Goal: Transaction & Acquisition: Obtain resource

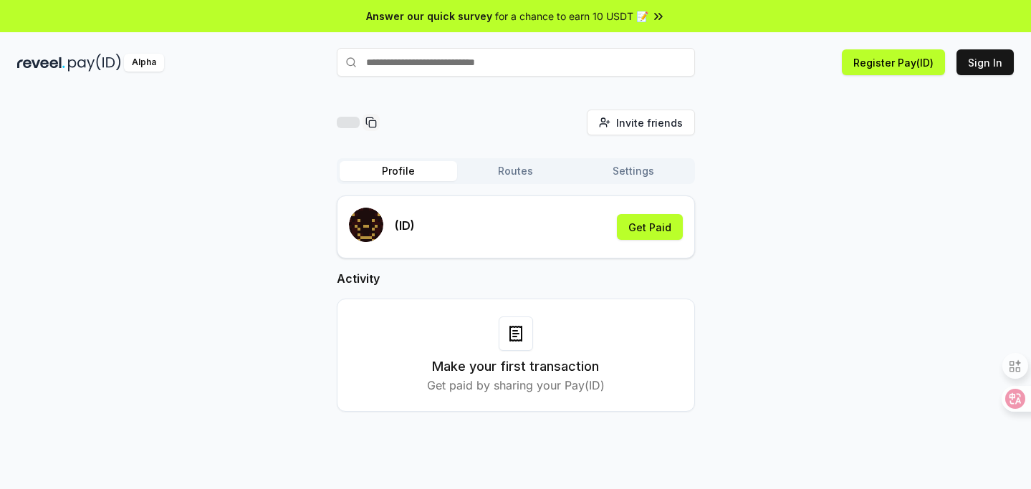
click at [420, 208] on div "(ID) Get Paid" at bounding box center [516, 227] width 334 height 39
click at [395, 217] on p "(ID)" at bounding box center [405, 225] width 20 height 17
click at [463, 208] on div "(ID) Get Paid" at bounding box center [516, 227] width 334 height 39
click at [375, 208] on div "(ID)" at bounding box center [382, 227] width 66 height 39
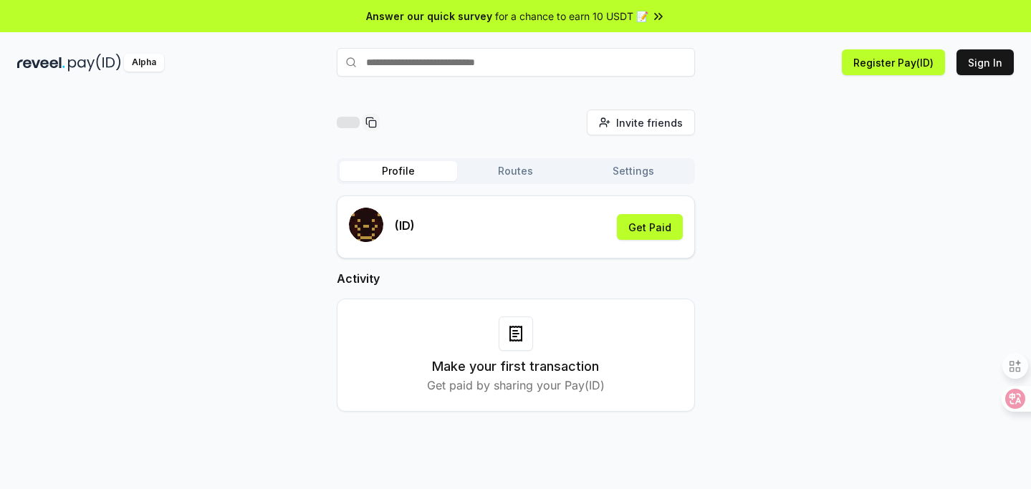
click at [395, 217] on p "(ID)" at bounding box center [405, 225] width 20 height 17
click at [411, 208] on div "(ID) Get Paid" at bounding box center [516, 227] width 334 height 39
click at [403, 208] on div "(ID) Get Paid" at bounding box center [516, 227] width 334 height 39
click at [653, 214] on button "Get Paid" at bounding box center [650, 227] width 66 height 26
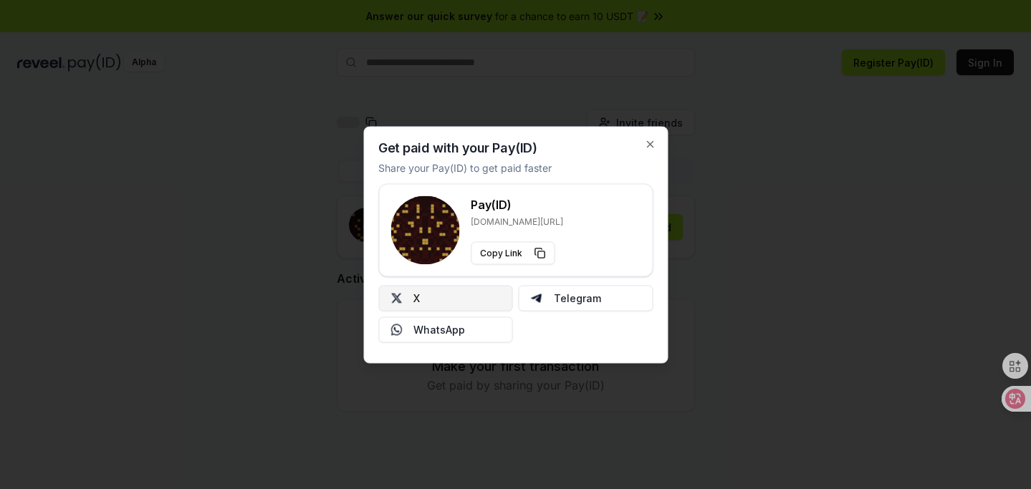
click at [427, 289] on button "X" at bounding box center [445, 298] width 135 height 26
click at [428, 285] on button "X" at bounding box center [445, 298] width 135 height 26
click at [653, 150] on icon "button" at bounding box center [649, 143] width 11 height 11
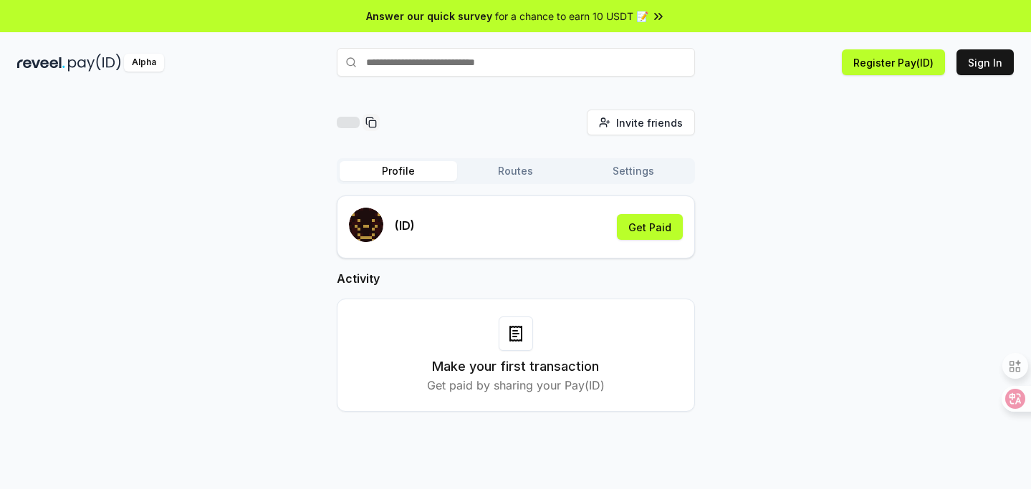
click at [33, 54] on img at bounding box center [41, 63] width 48 height 18
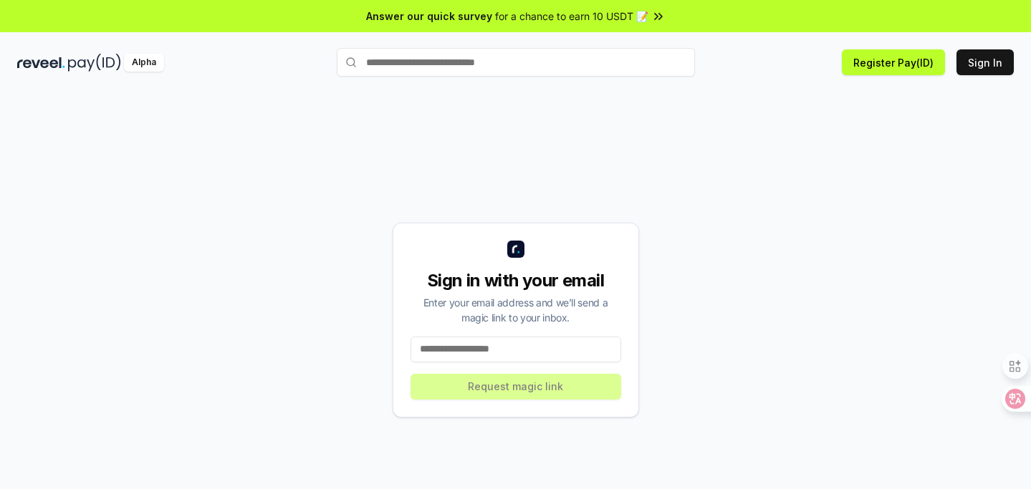
click at [470, 337] on input at bounding box center [515, 350] width 211 height 26
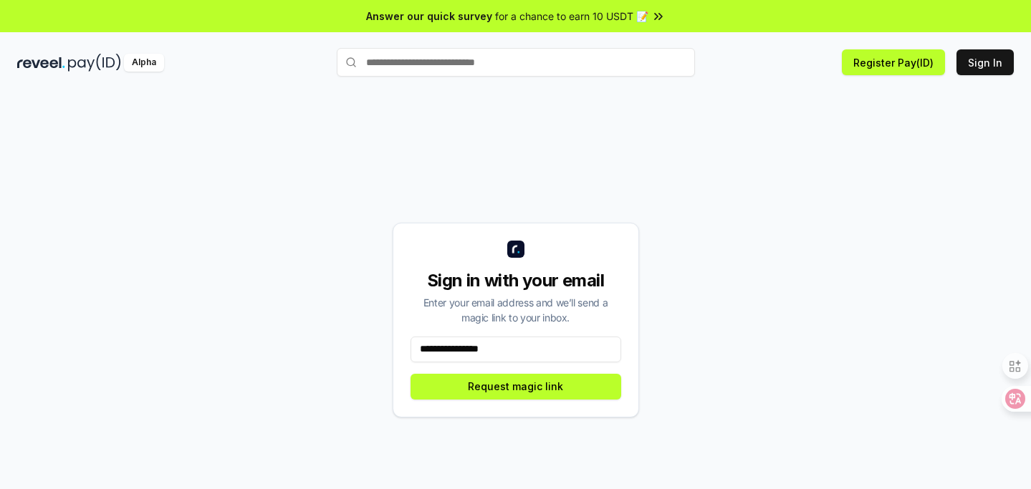
type input "**********"
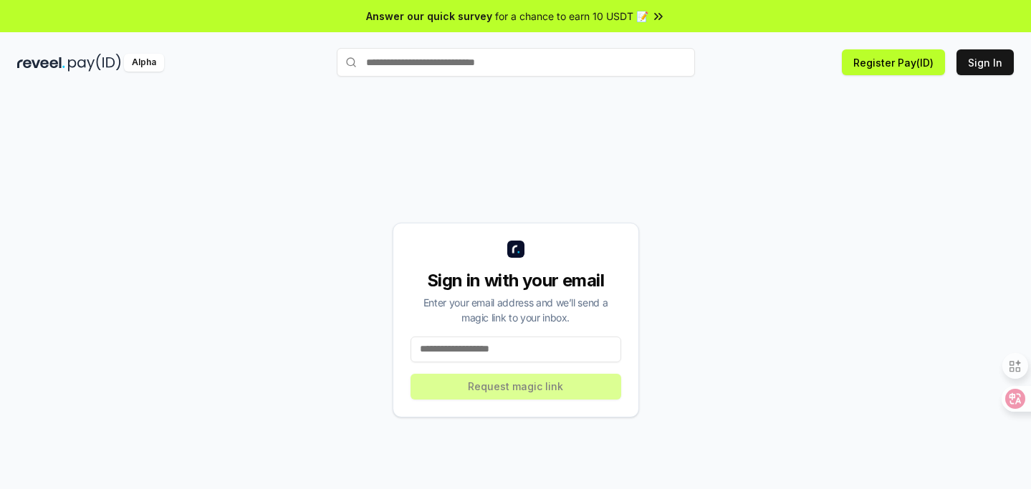
click at [447, 337] on input at bounding box center [515, 350] width 211 height 26
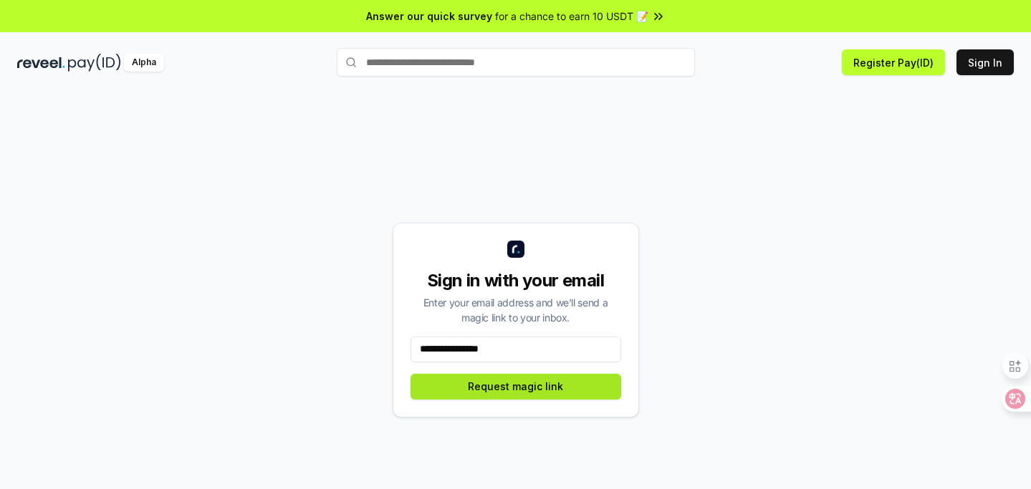
type input "**********"
click at [529, 374] on button "Request magic link" at bounding box center [515, 387] width 211 height 26
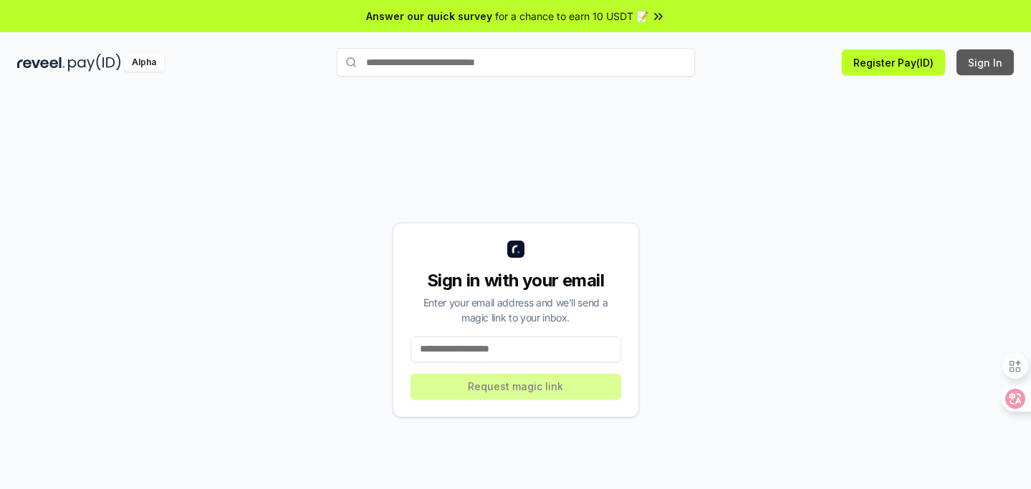
click at [994, 55] on button "Sign In" at bounding box center [984, 62] width 57 height 26
click at [512, 337] on input at bounding box center [515, 350] width 211 height 26
